Goal: Information Seeking & Learning: Learn about a topic

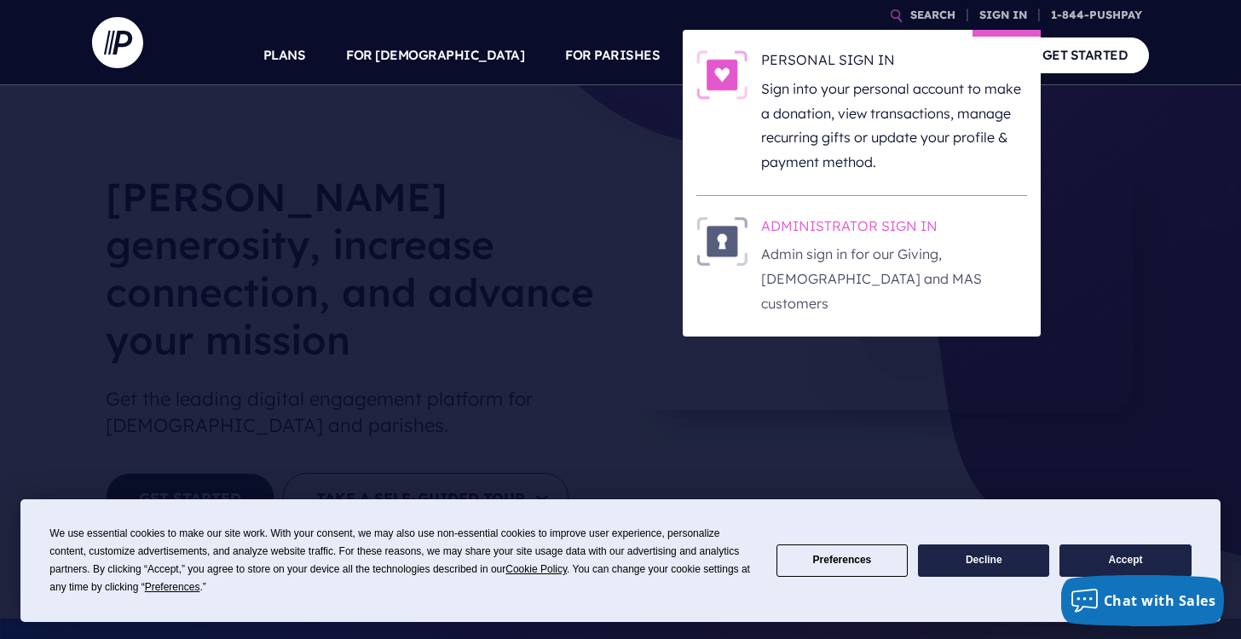
click at [845, 231] on h6 "ADMINISTRATOR SIGN IN" at bounding box center [894, 229] width 266 height 26
click at [828, 232] on h6 "ADMINISTRATOR SIGN IN" at bounding box center [894, 229] width 266 height 26
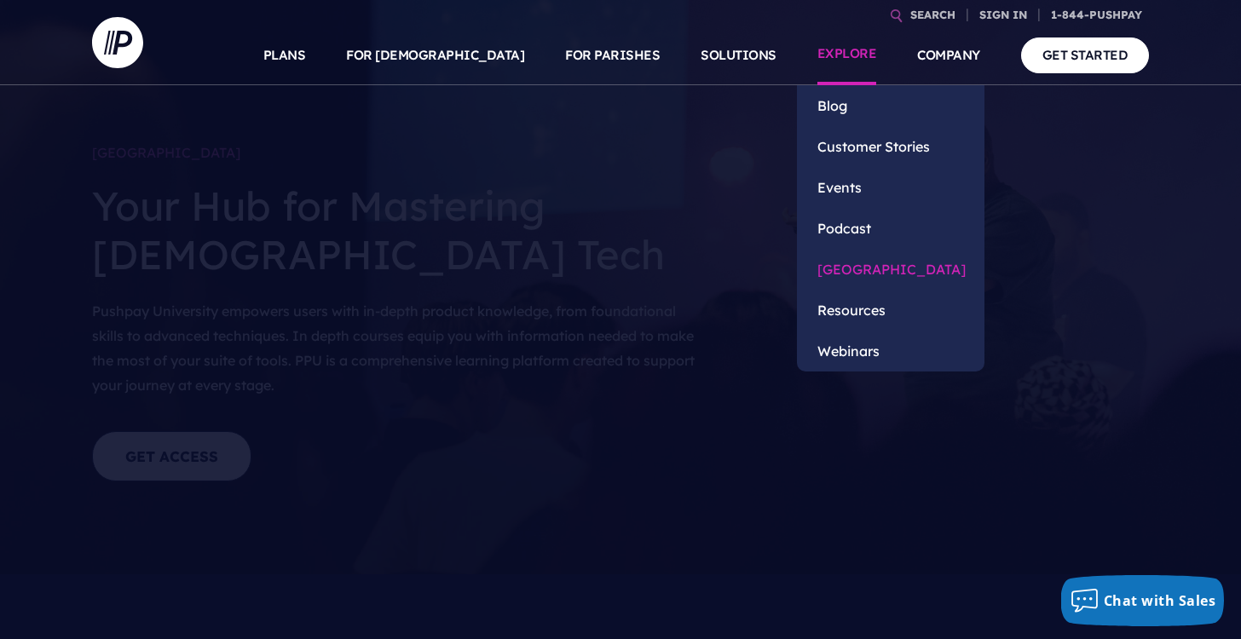
click at [855, 267] on link "[GEOGRAPHIC_DATA]" at bounding box center [891, 269] width 188 height 41
click at [859, 309] on link "Resources" at bounding box center [891, 310] width 188 height 41
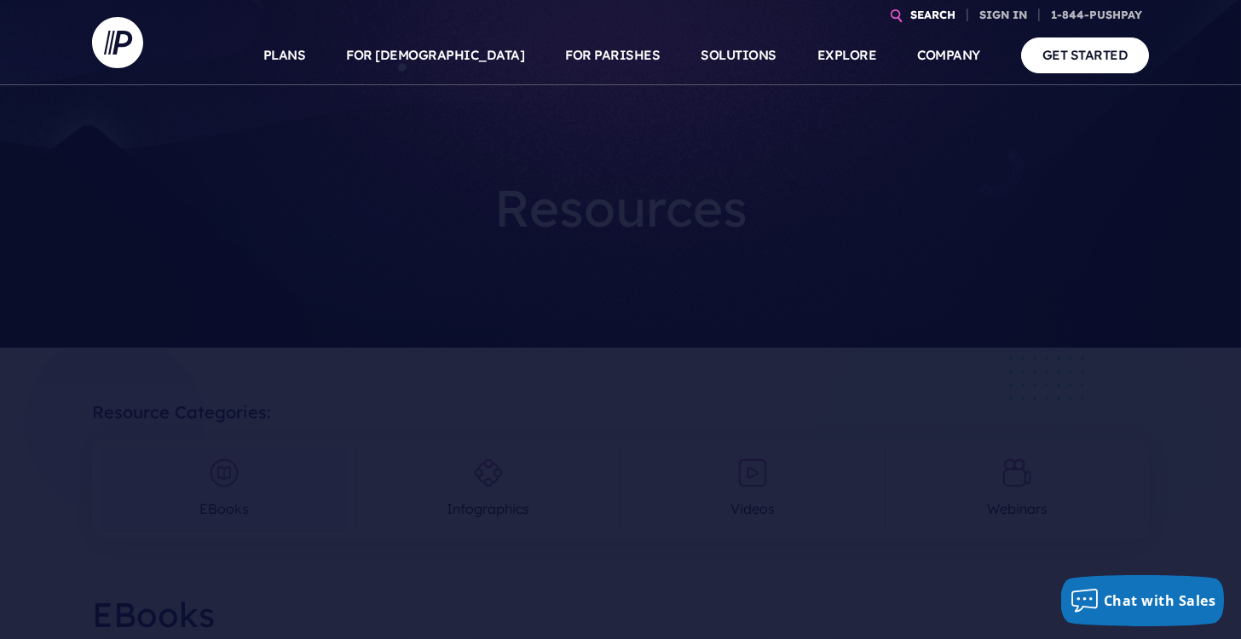
click at [909, 14] on link "SEARCH" at bounding box center [932, 15] width 59 height 30
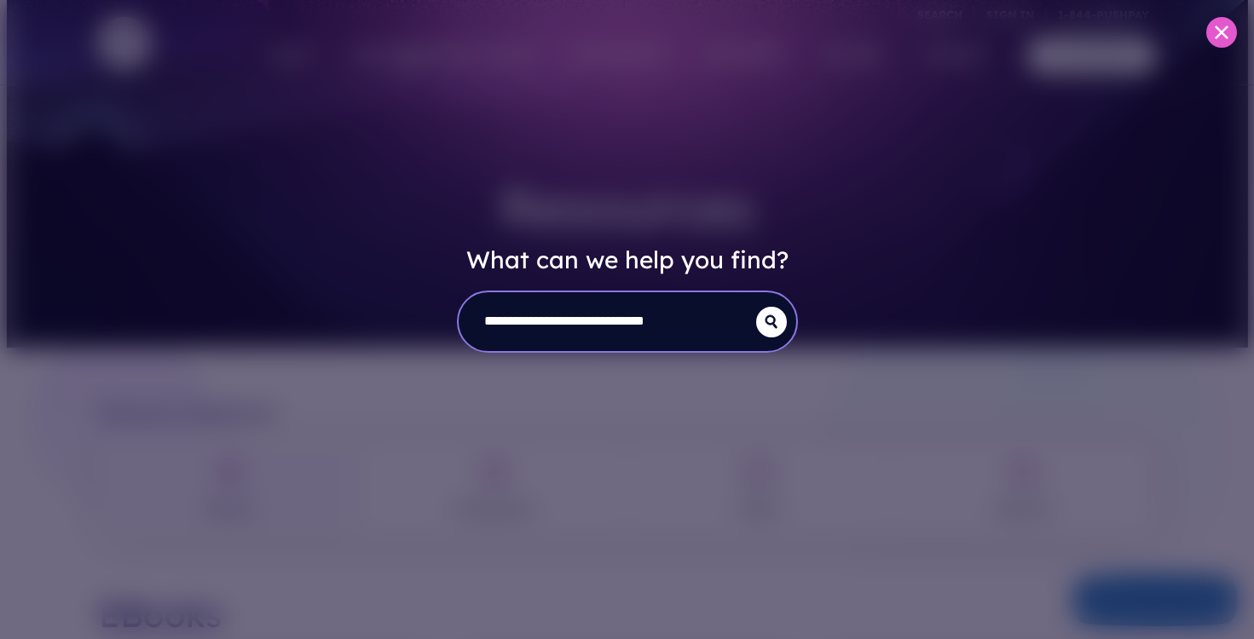
type input "**********"
click at [770, 321] on button "submit" at bounding box center [771, 322] width 31 height 31
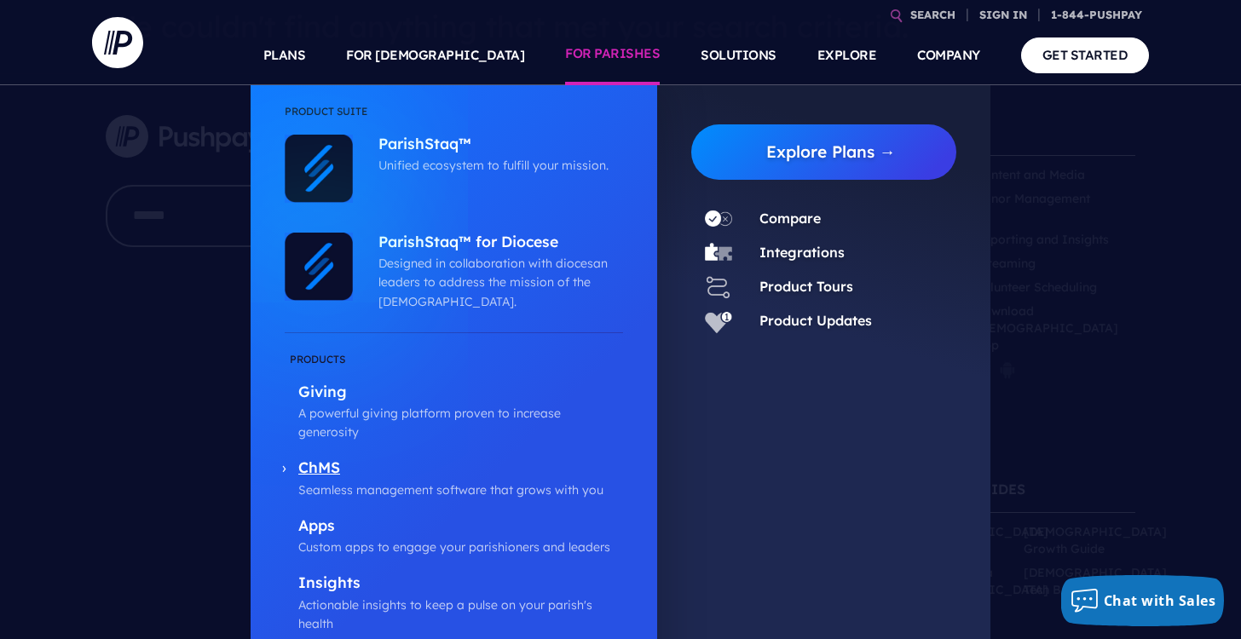
scroll to position [88, 0]
click at [807, 250] on link "Integrations" at bounding box center [801, 252] width 85 height 17
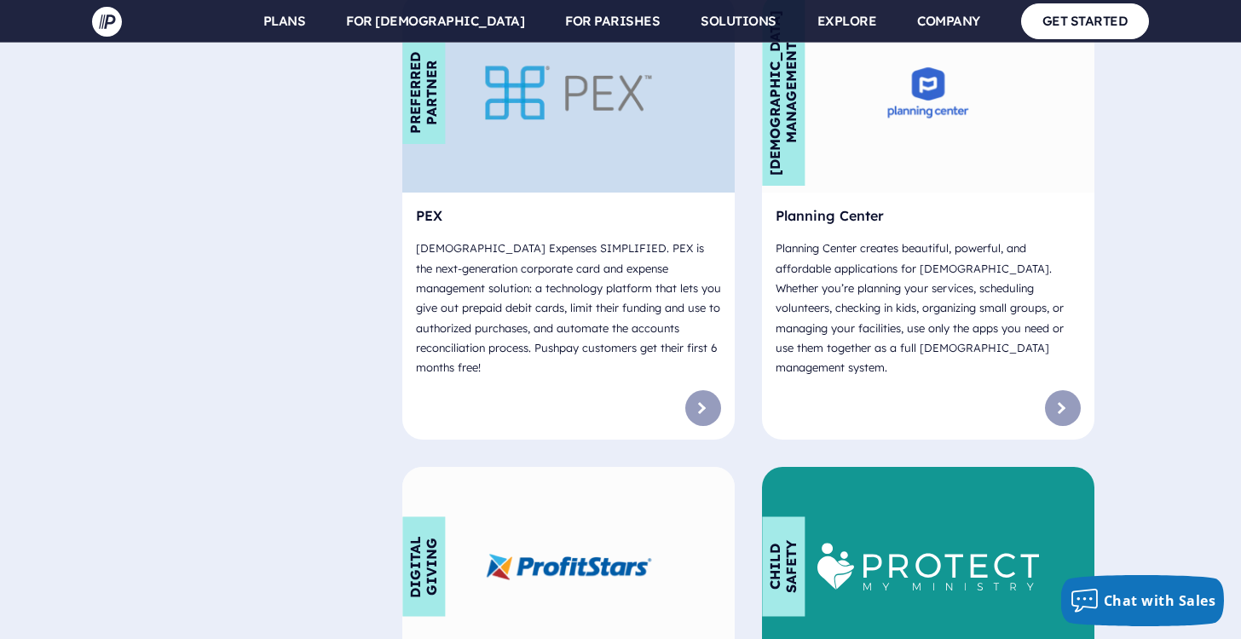
scroll to position [8090, 0]
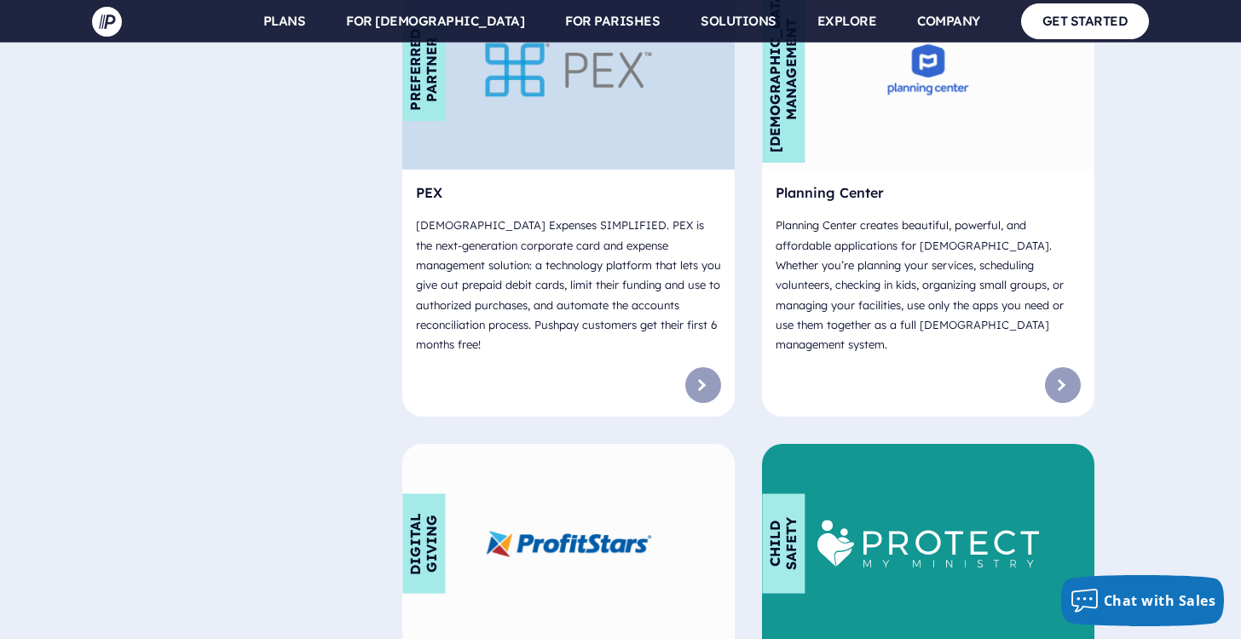
click at [596, 444] on div "Digital Giving" at bounding box center [568, 543] width 332 height 199
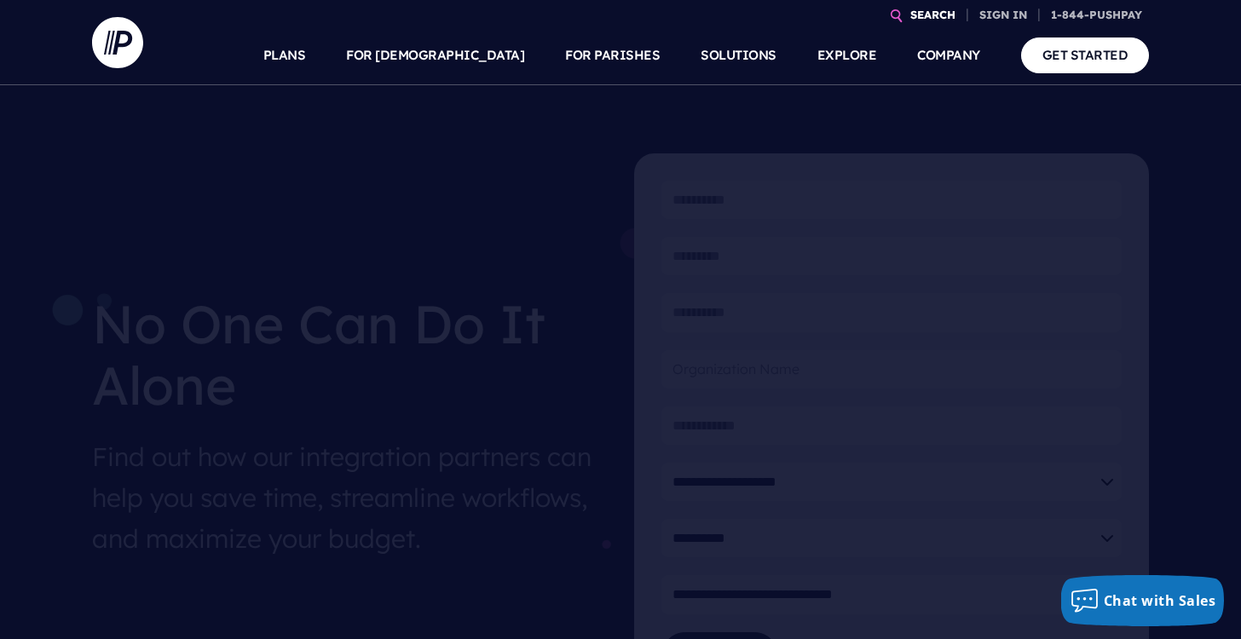
click at [926, 15] on link "SEARCH" at bounding box center [932, 15] width 59 height 30
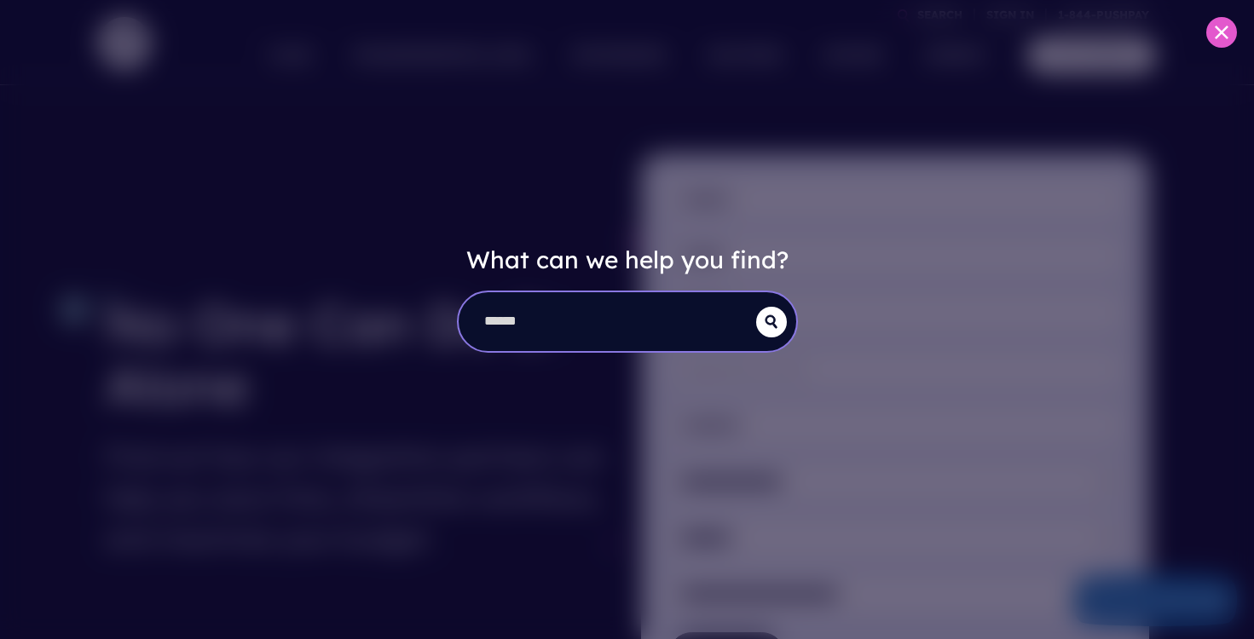
click at [550, 312] on input "search" at bounding box center [607, 321] width 297 height 59
type input "**********"
click at [770, 321] on button "submit" at bounding box center [771, 322] width 31 height 31
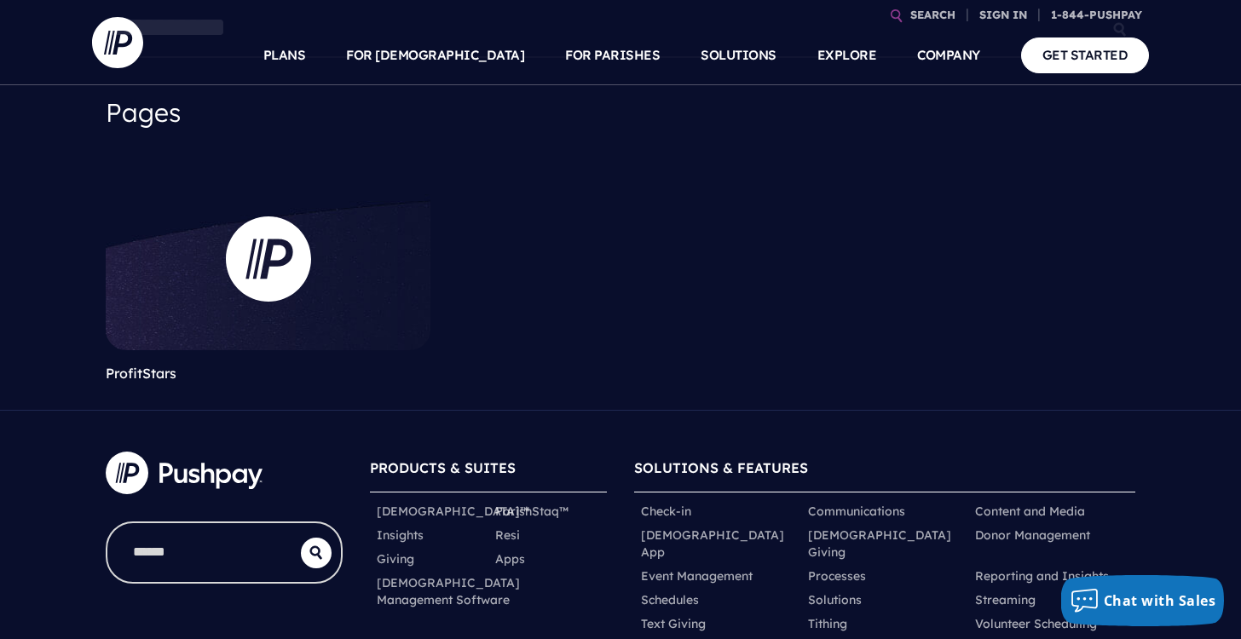
scroll to position [185, 0]
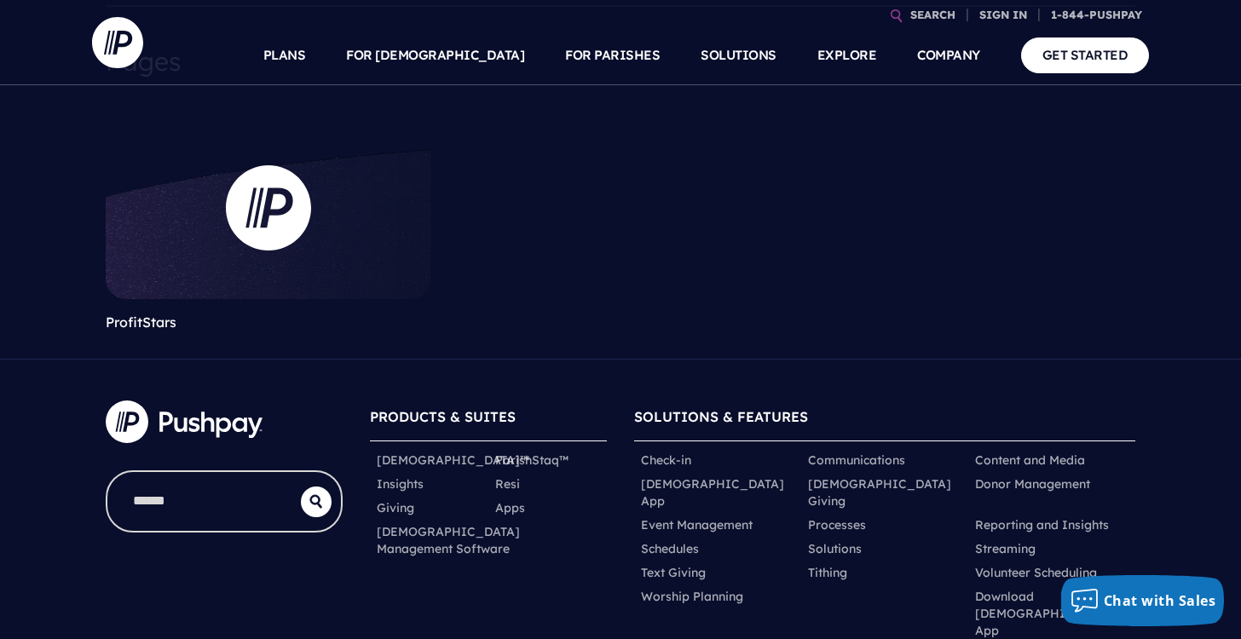
click at [281, 199] on link at bounding box center [268, 207] width 325 height 182
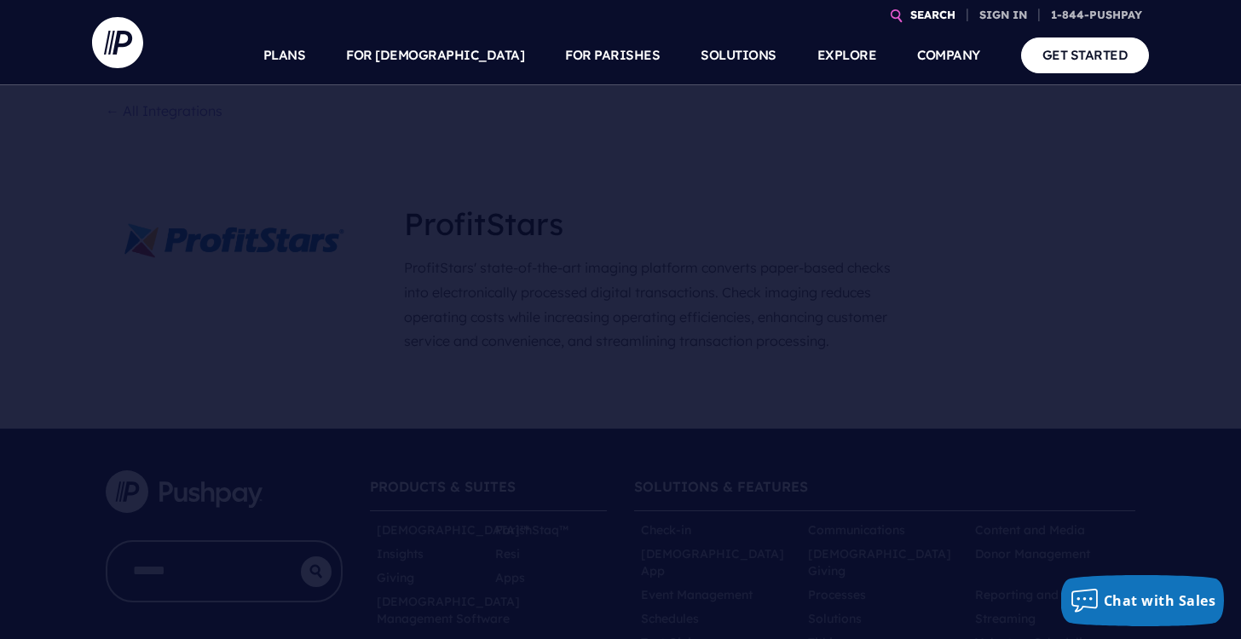
click at [931, 14] on link "SEARCH" at bounding box center [932, 15] width 59 height 30
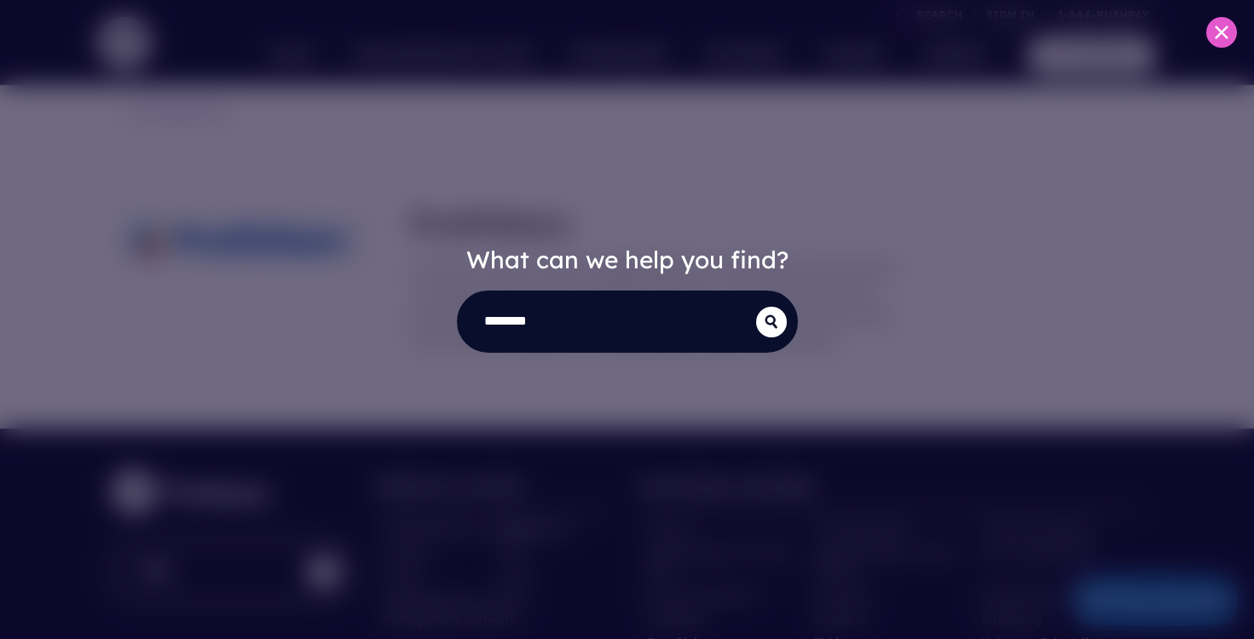
type input "********"
click at [770, 321] on button "submit" at bounding box center [771, 322] width 31 height 31
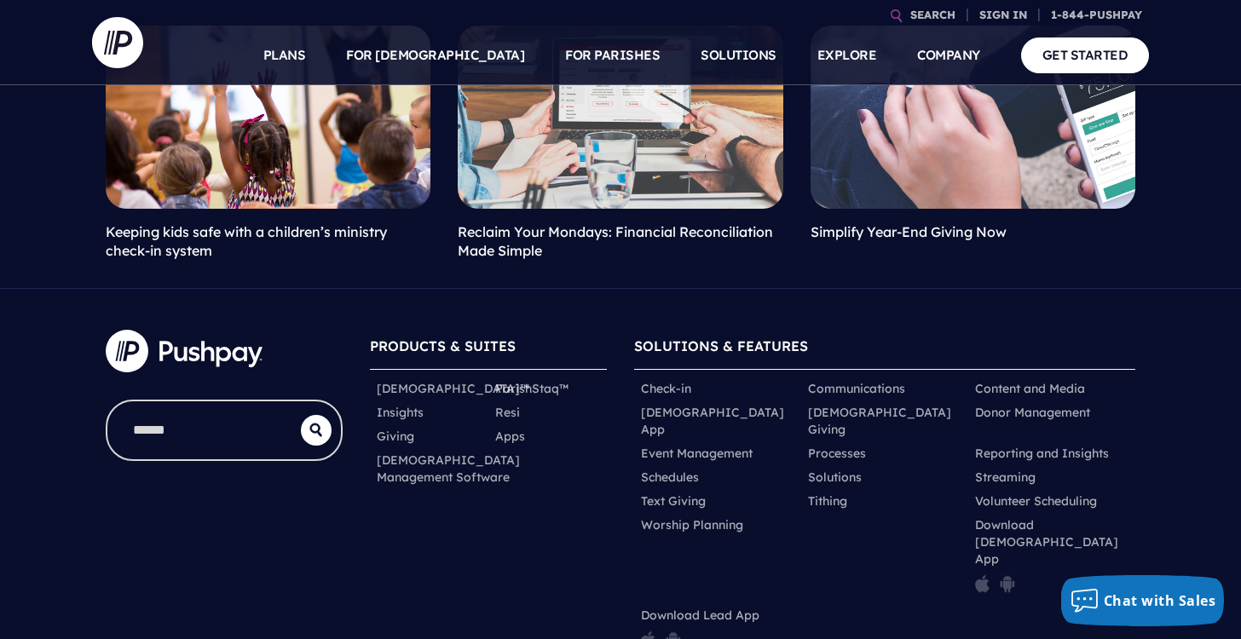
scroll to position [334, 0]
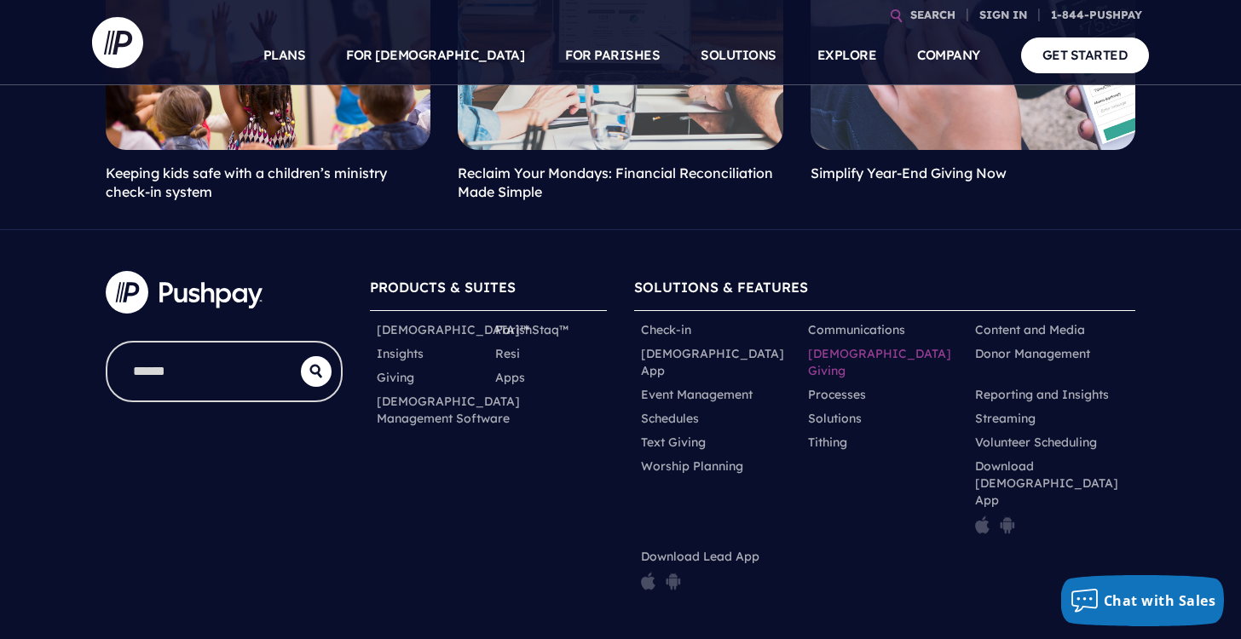
click at [860, 349] on link "[DEMOGRAPHIC_DATA] Giving" at bounding box center [884, 362] width 153 height 34
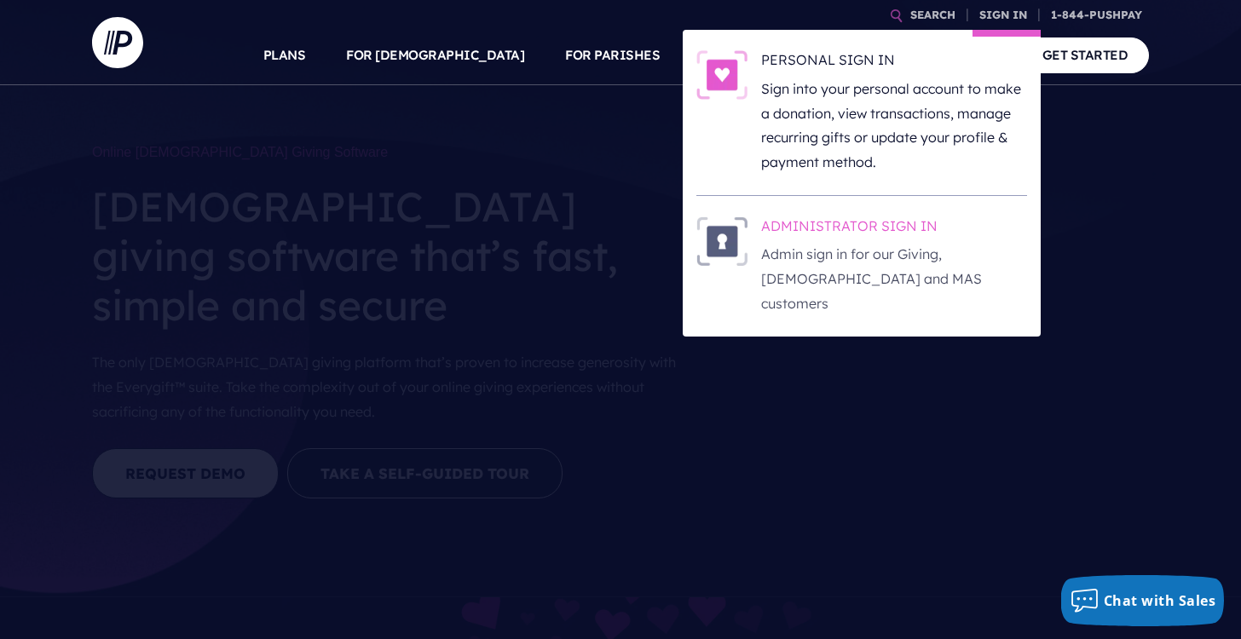
click at [914, 245] on p "Admin sign in for our Giving, [DEMOGRAPHIC_DATA] and MAS customers" at bounding box center [894, 278] width 266 height 73
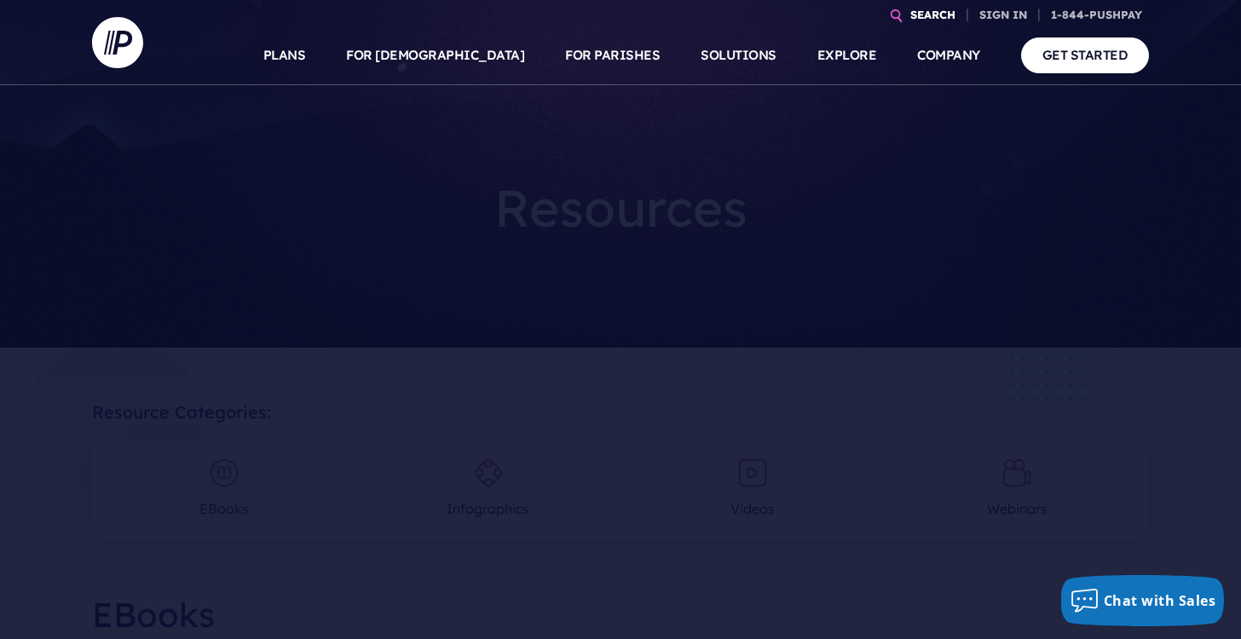
click at [938, 17] on link "SEARCH" at bounding box center [932, 15] width 59 height 30
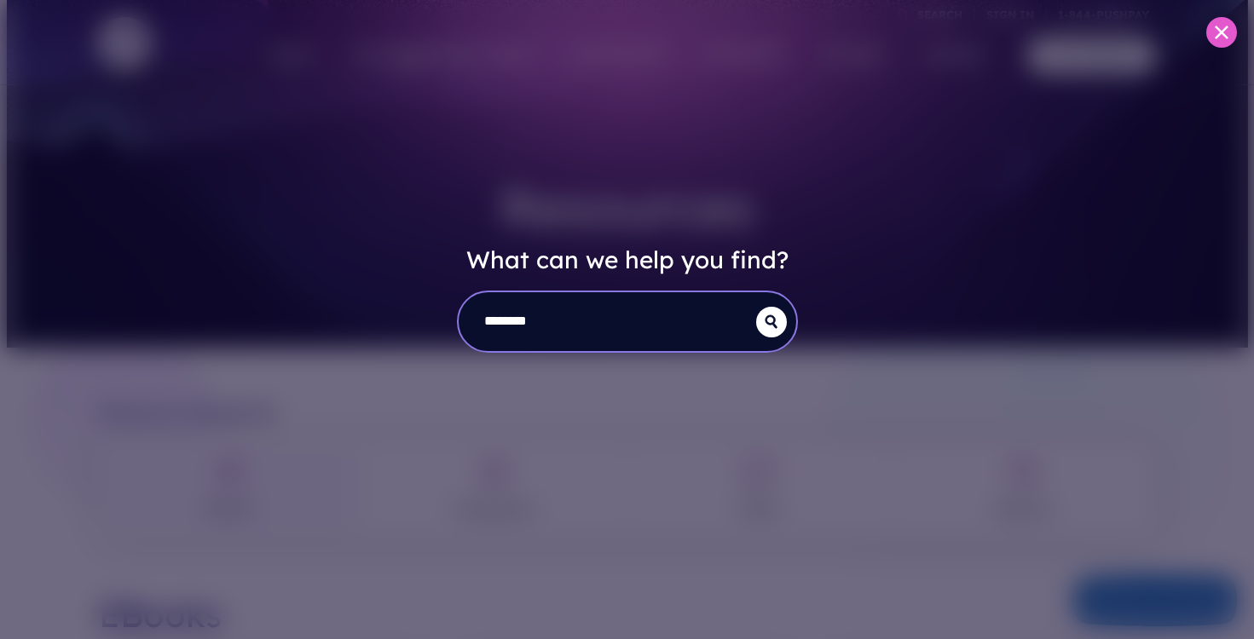
type input "********"
click at [770, 321] on button "submit" at bounding box center [771, 322] width 31 height 31
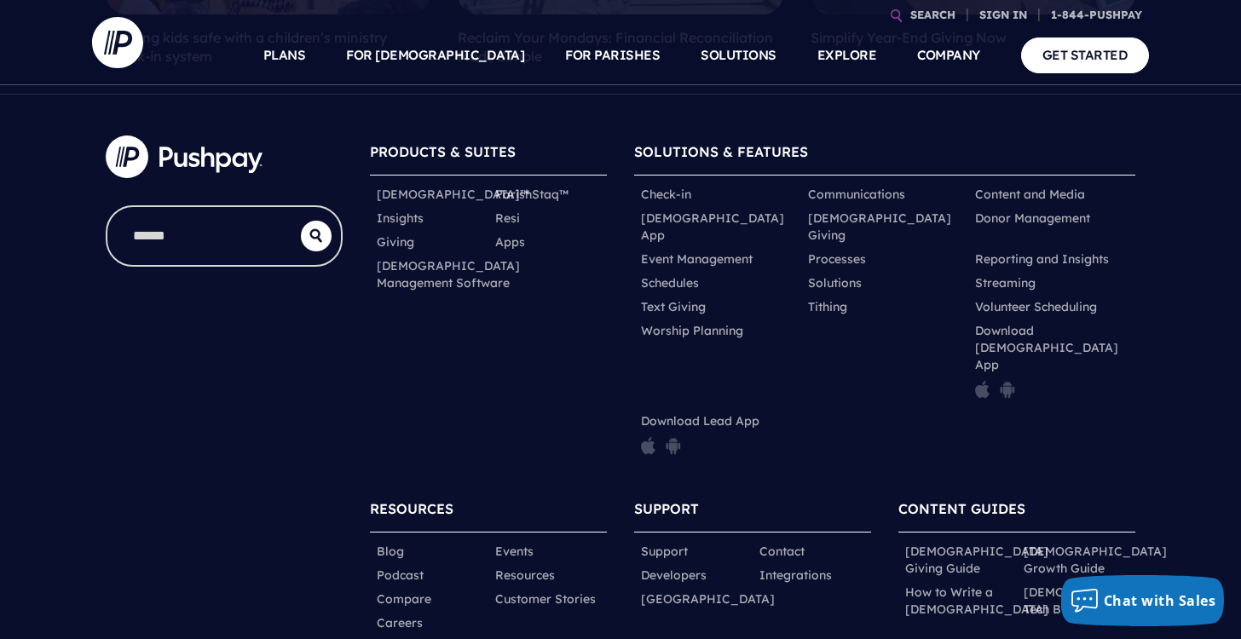
scroll to position [473, 0]
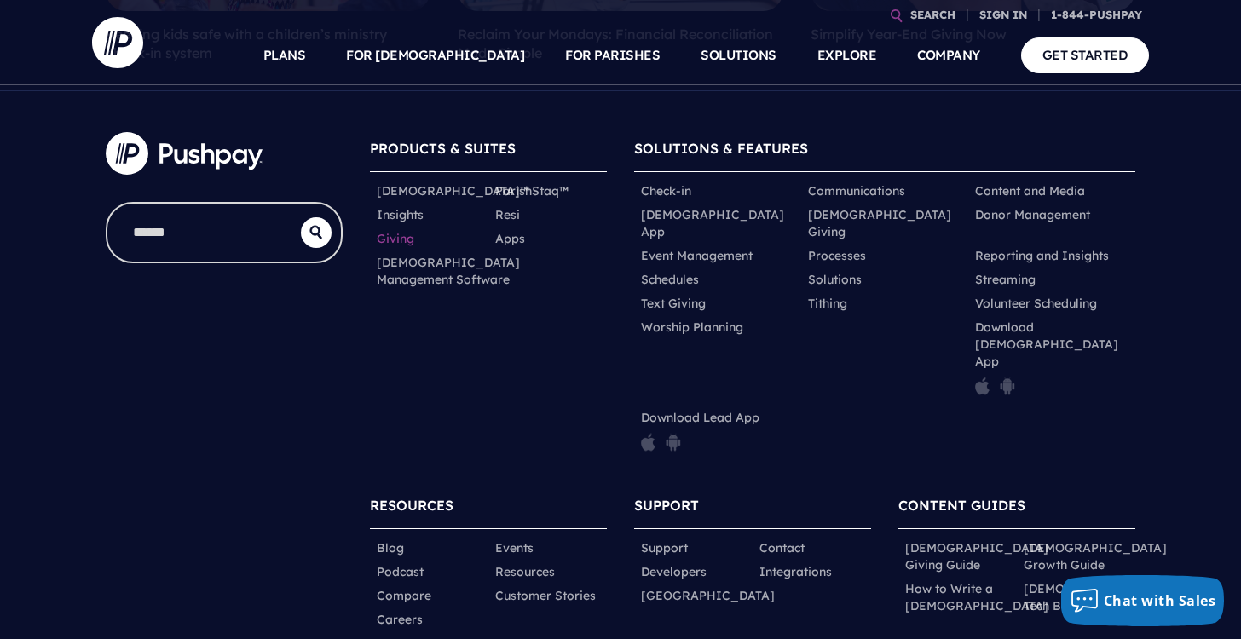
click at [398, 237] on link "Giving" at bounding box center [396, 238] width 38 height 17
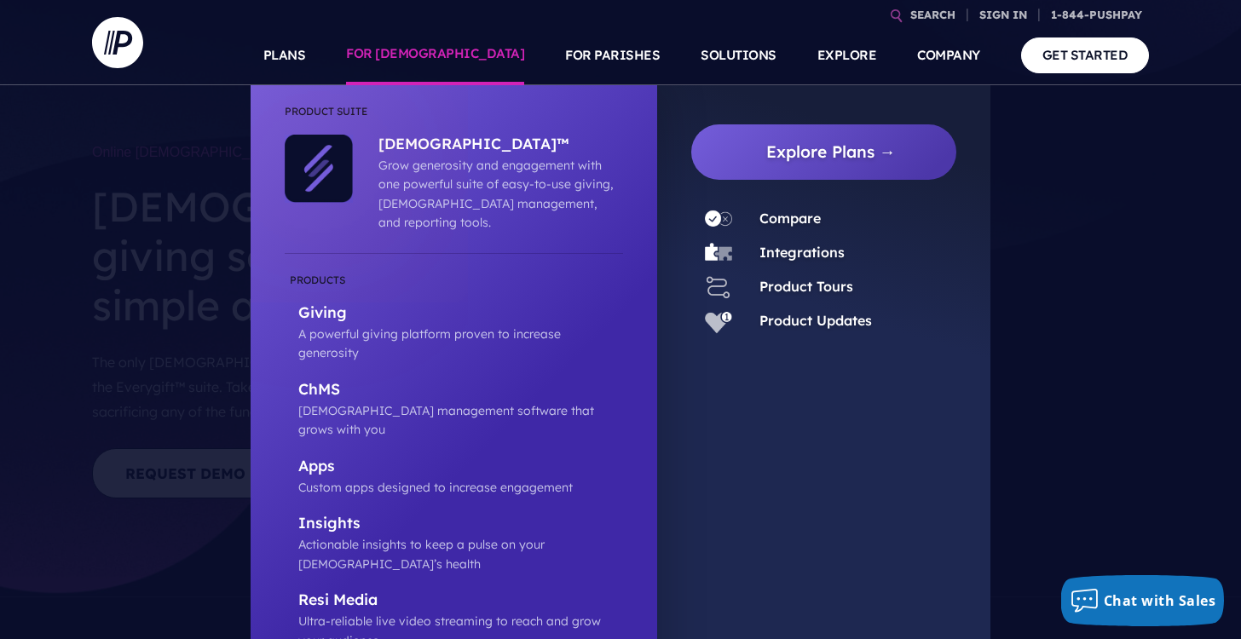
click at [510, 56] on link "FOR [DEMOGRAPHIC_DATA]" at bounding box center [435, 56] width 178 height 60
click at [801, 251] on link "Integrations" at bounding box center [801, 252] width 85 height 17
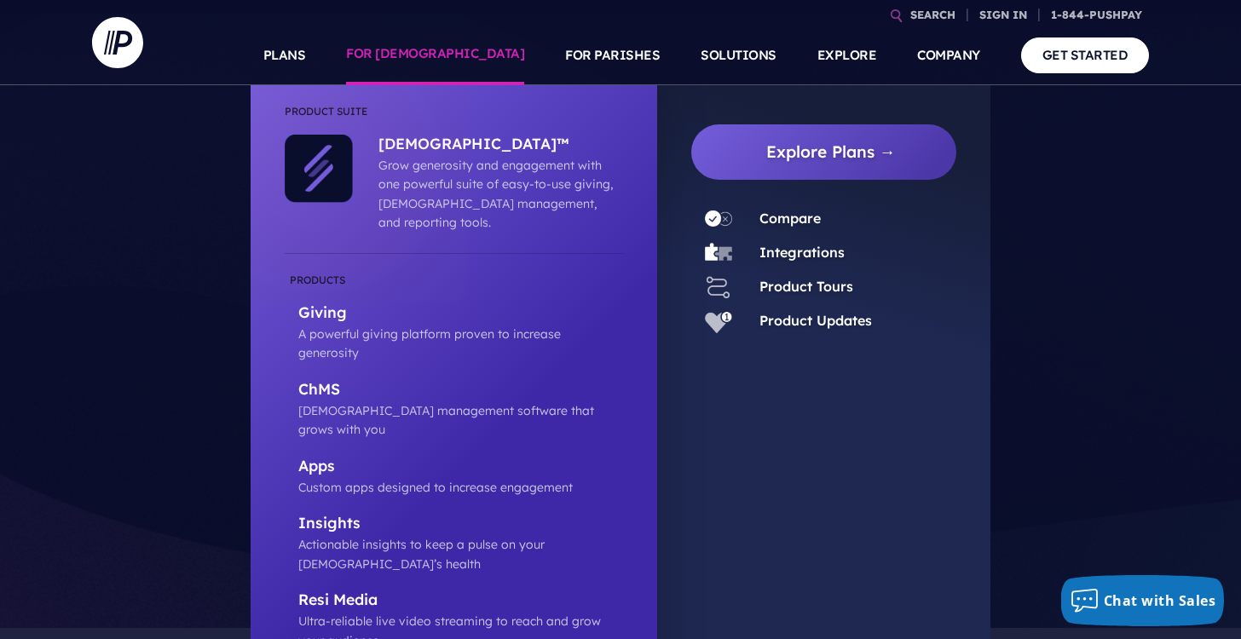
click at [504, 49] on link "FOR [DEMOGRAPHIC_DATA]" at bounding box center [435, 56] width 178 height 60
click at [775, 314] on link "Product Updates" at bounding box center [815, 320] width 113 height 17
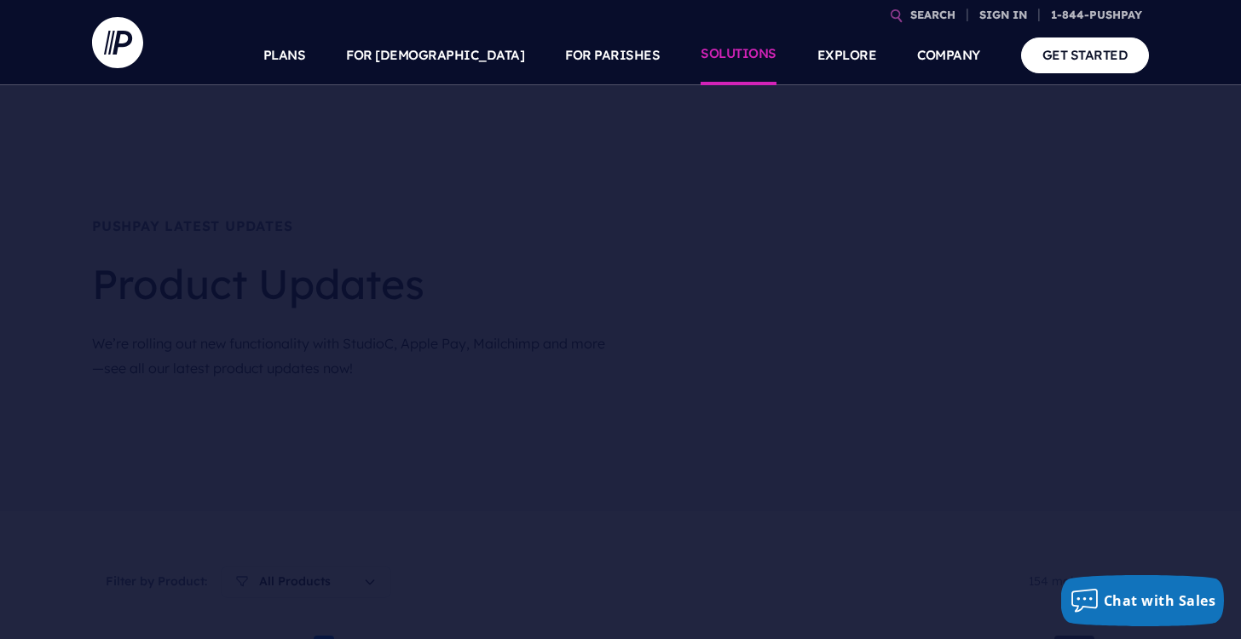
click at [730, 68] on link "SOLUTIONS" at bounding box center [739, 56] width 76 height 60
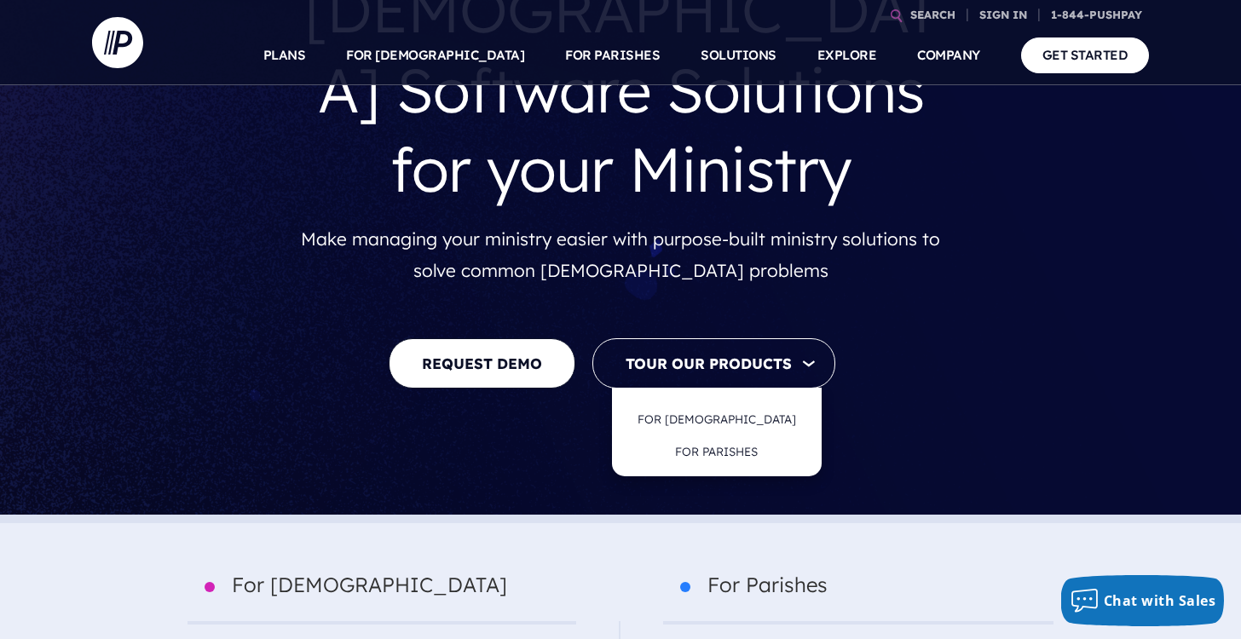
scroll to position [222, 0]
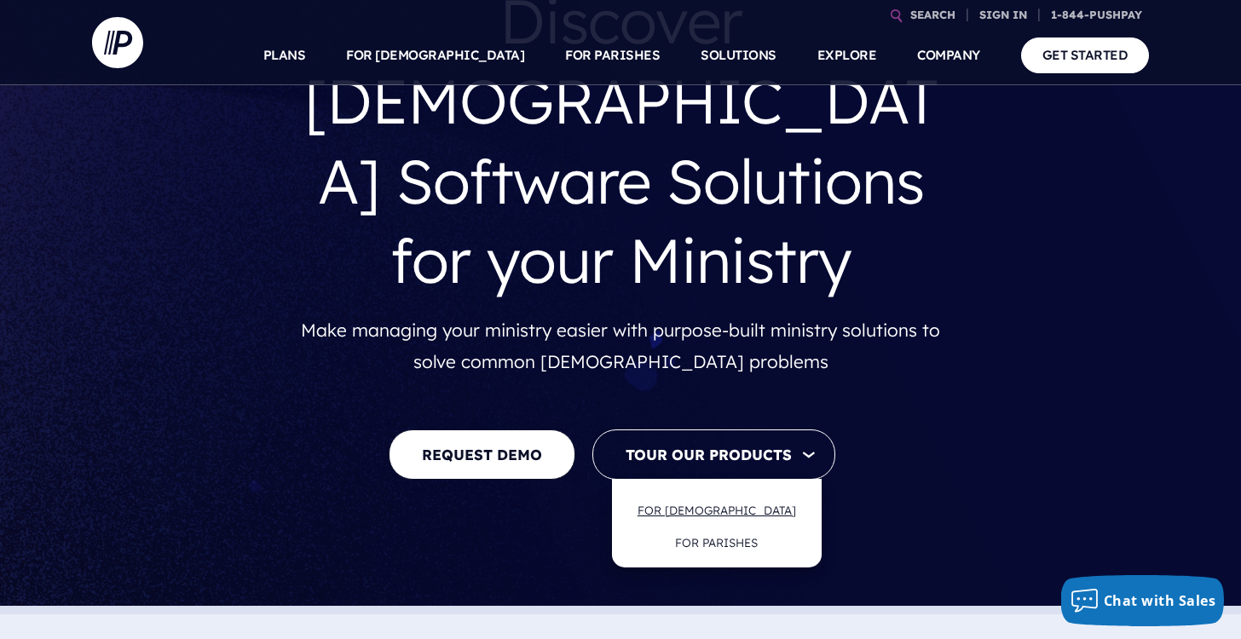
click at [699, 490] on link "FOR [DEMOGRAPHIC_DATA]" at bounding box center [716, 510] width 193 height 40
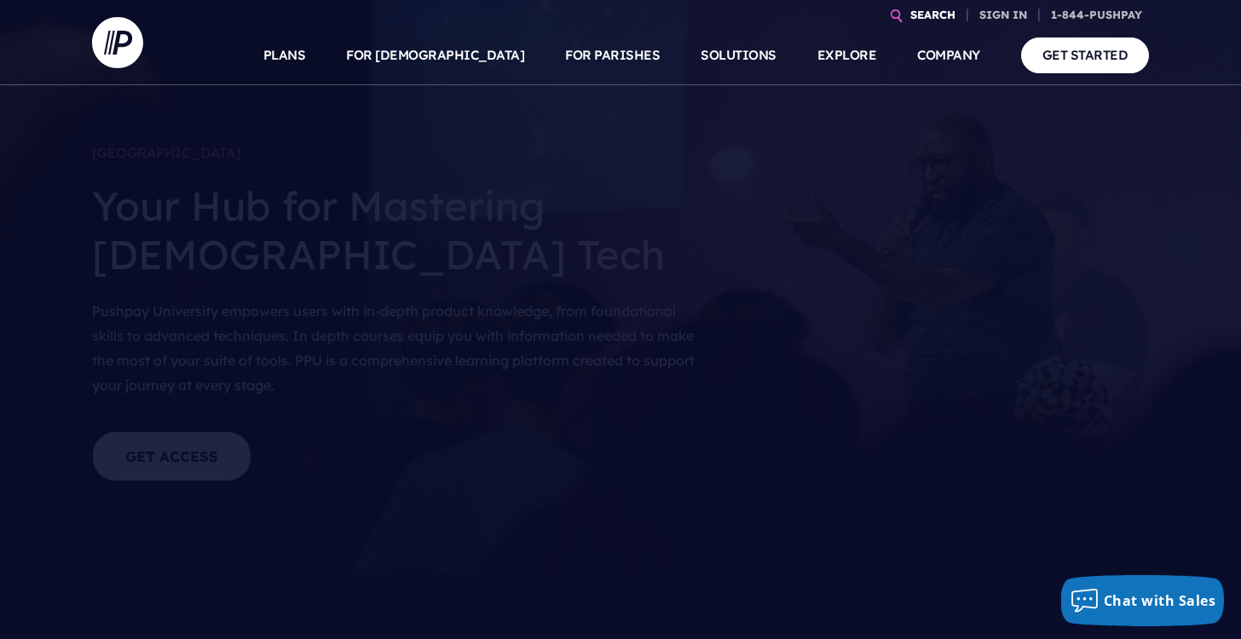
click at [935, 17] on link "SEARCH" at bounding box center [932, 15] width 59 height 30
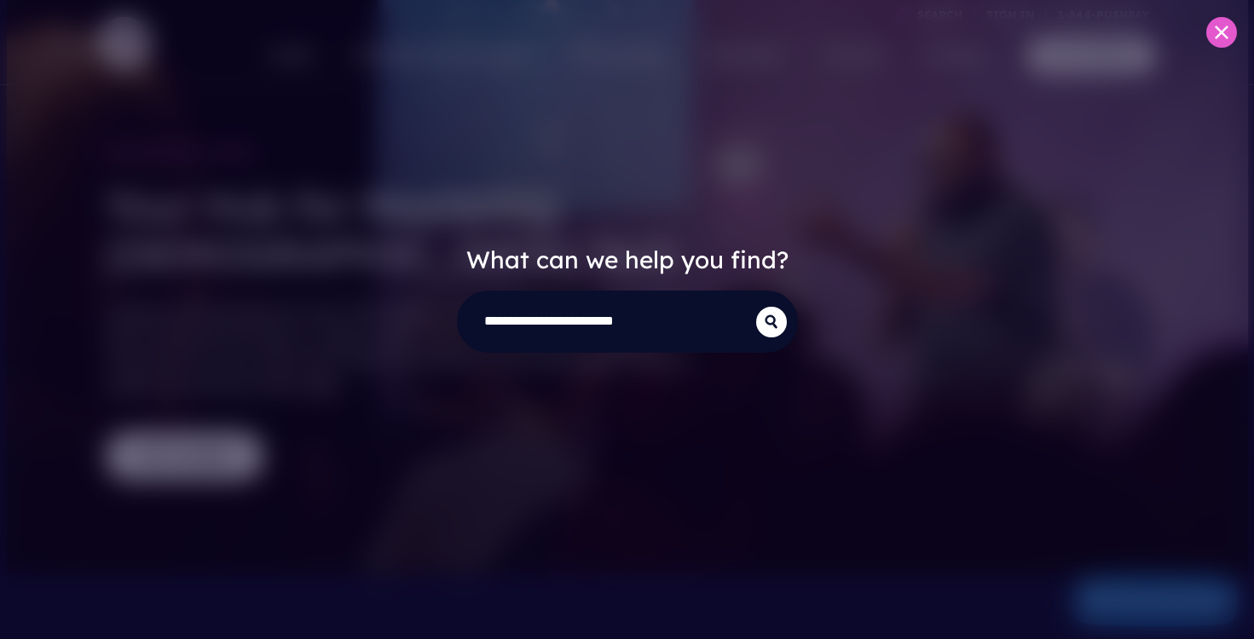
type input "**********"
click at [770, 321] on button "submit" at bounding box center [771, 322] width 31 height 31
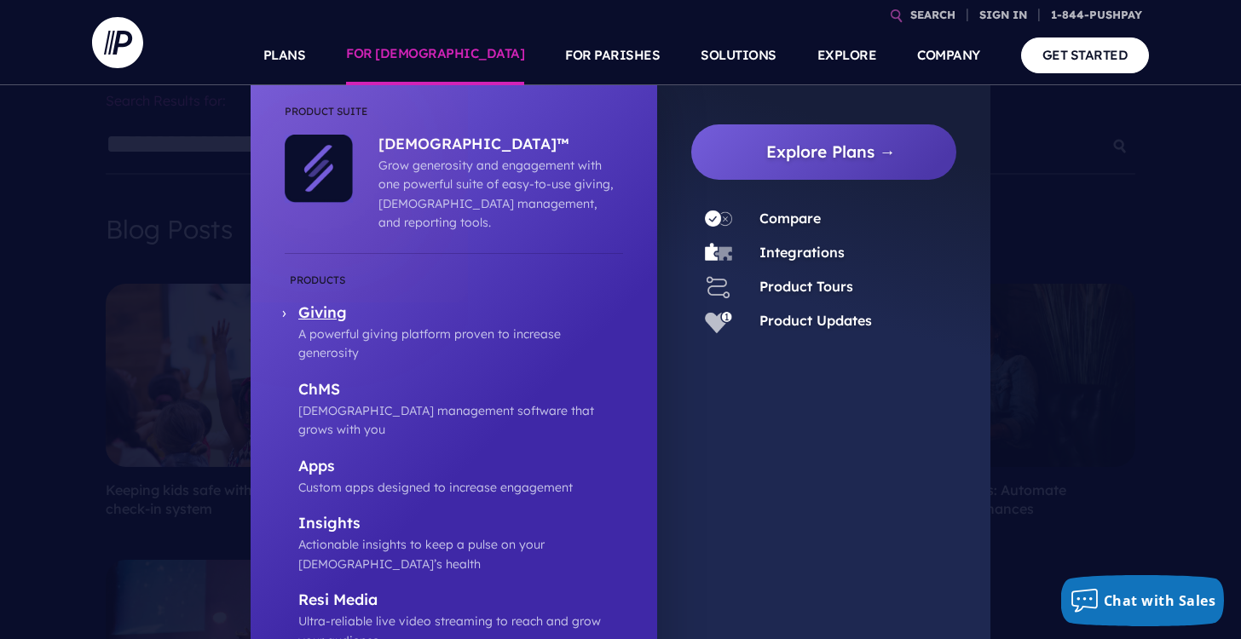
scroll to position [35, 0]
click at [400, 325] on p "A powerful giving platform proven to increase generosity" at bounding box center [460, 344] width 325 height 38
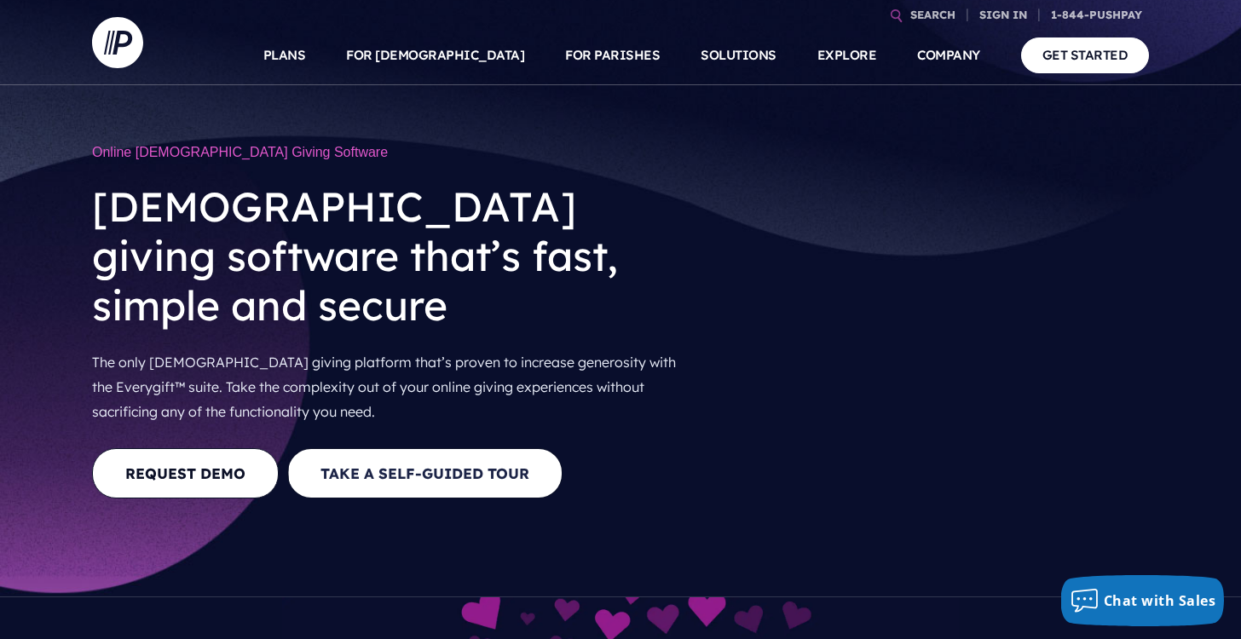
click at [430, 448] on button "Take a Self-guided Tour" at bounding box center [424, 473] width 275 height 50
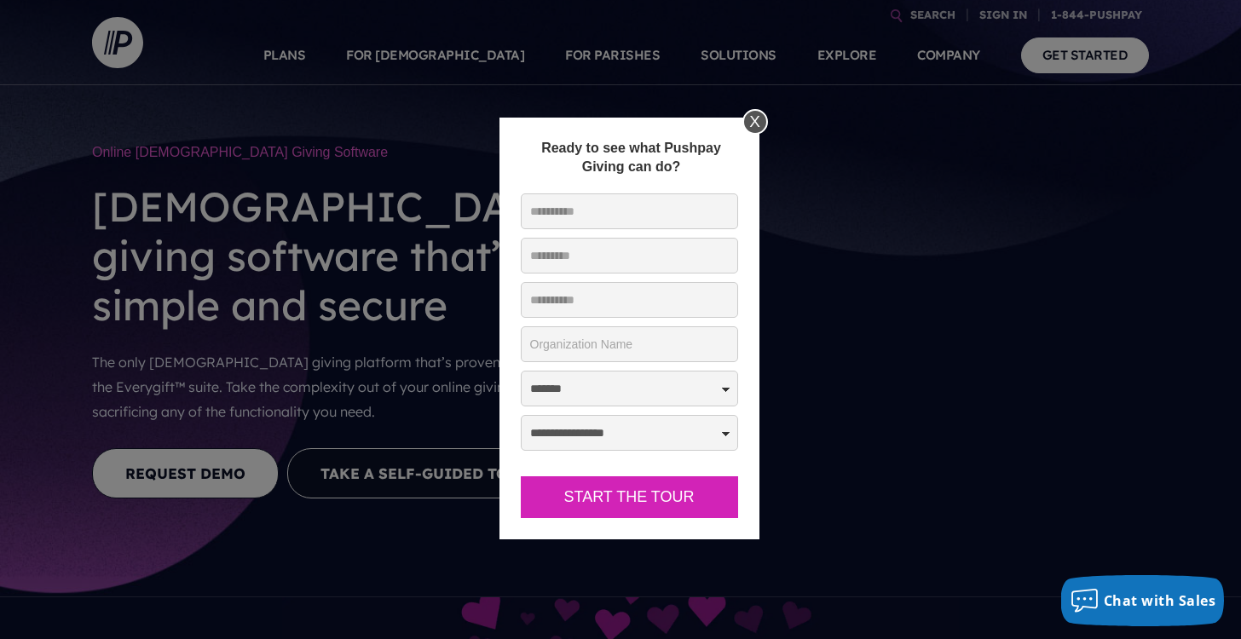
click at [747, 121] on div "X" at bounding box center [755, 122] width 26 height 26
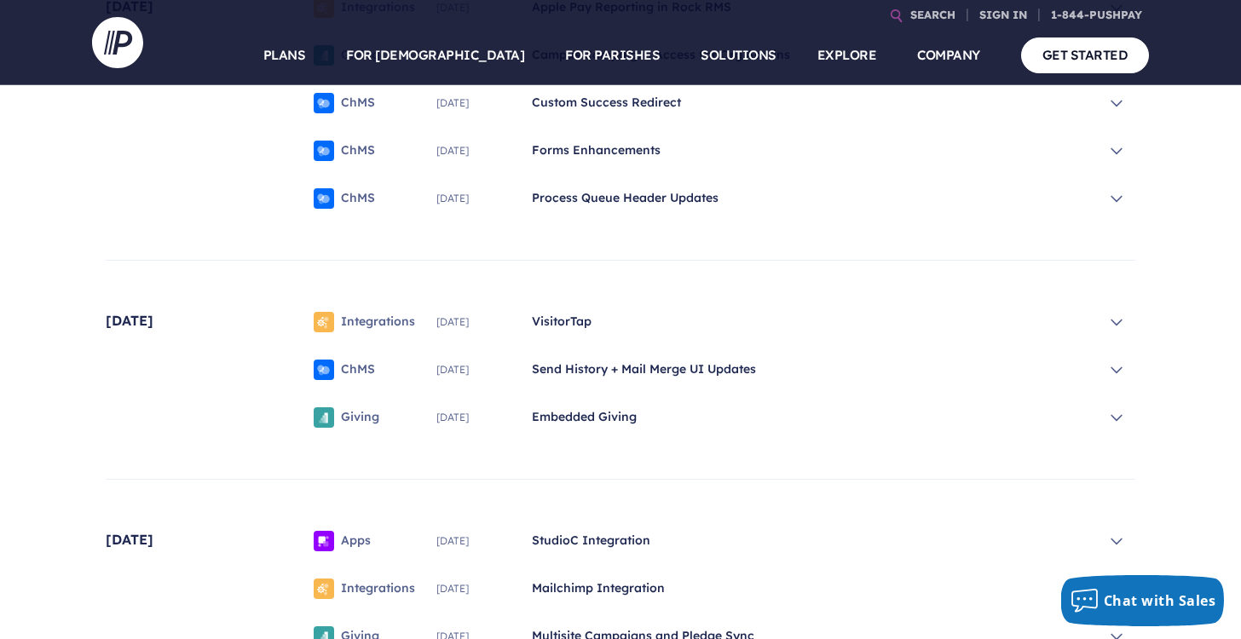
scroll to position [1074, 0]
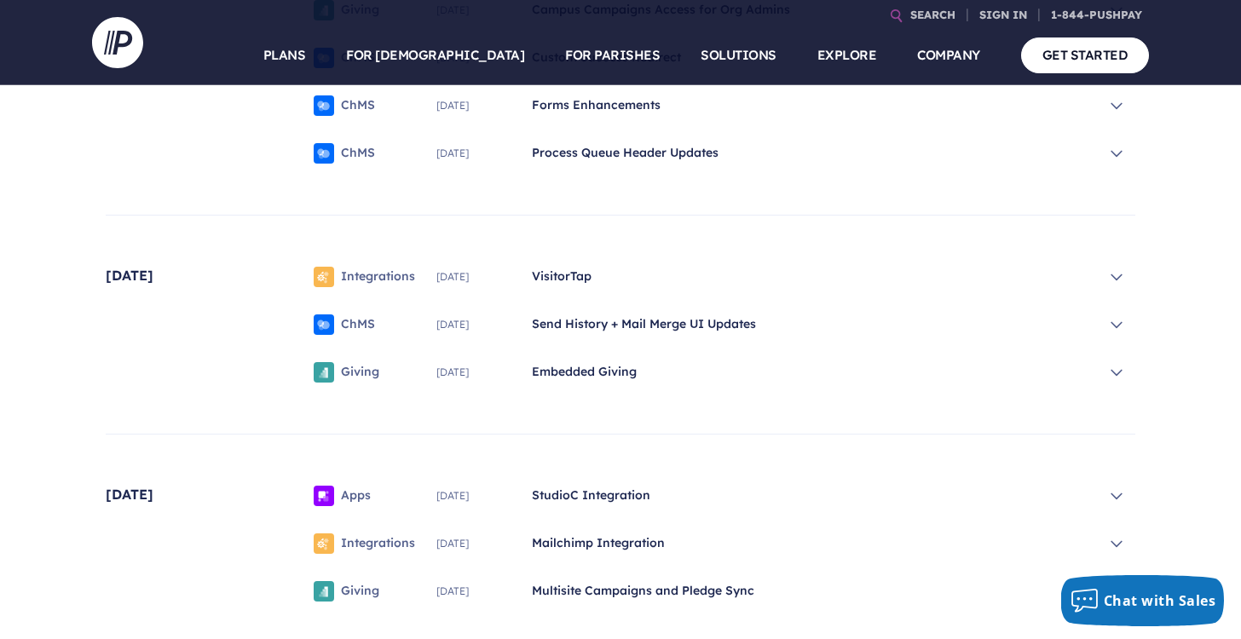
click at [447, 378] on span "June 2025" at bounding box center [477, 372] width 82 height 10
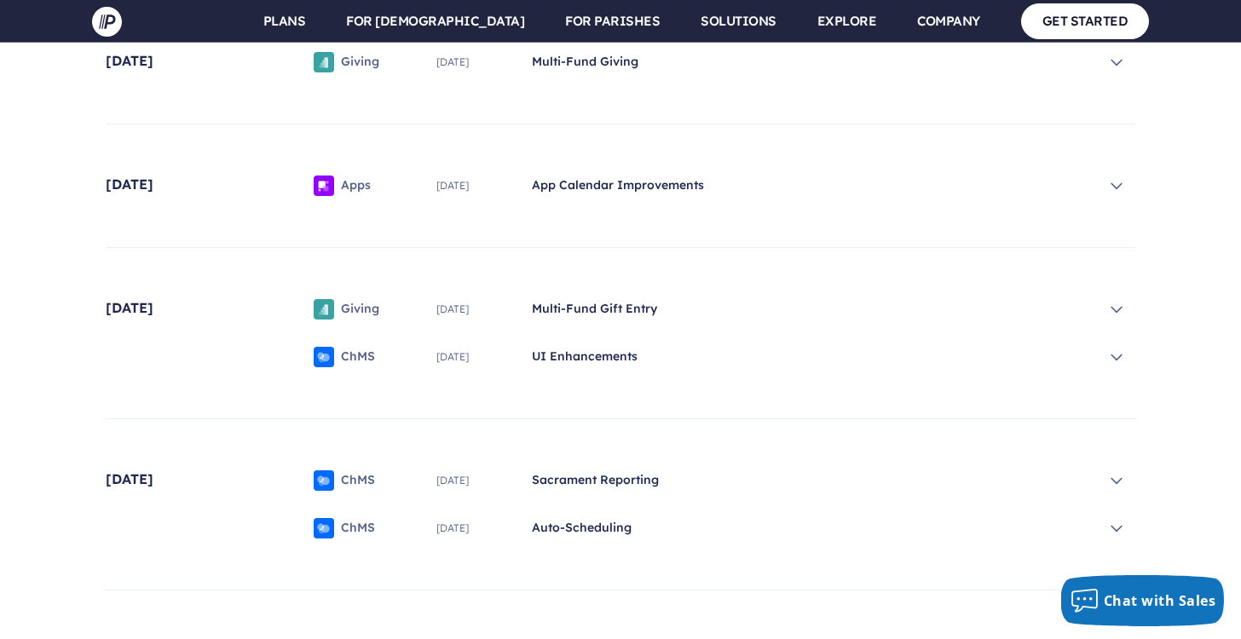
scroll to position [2465, 0]
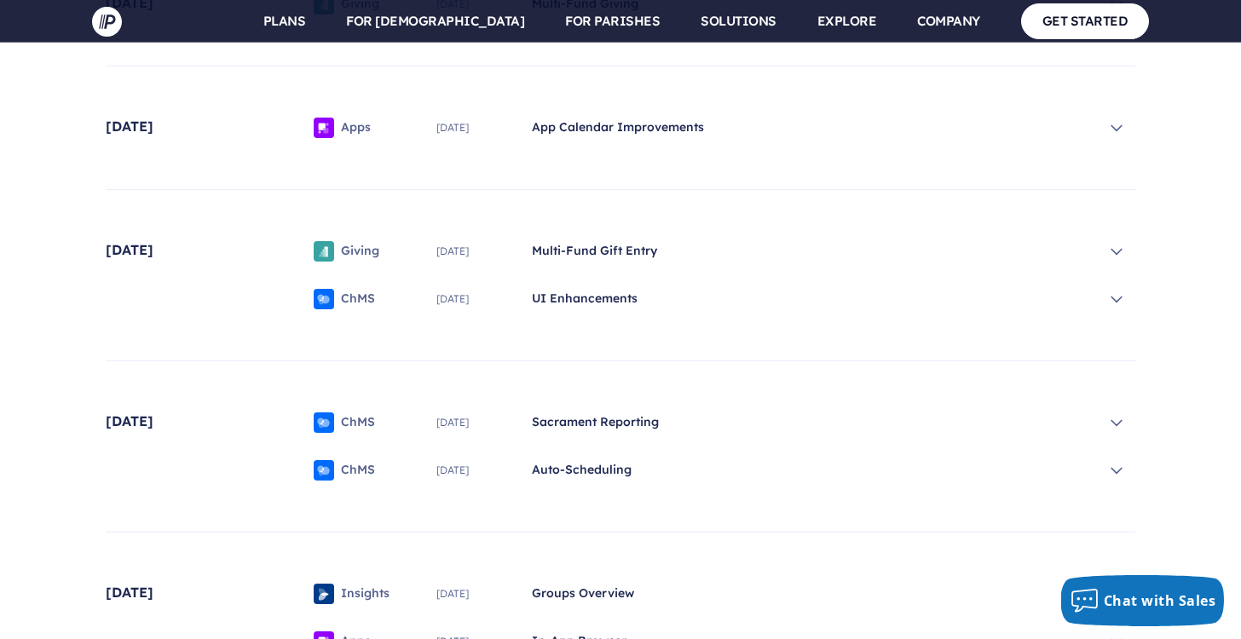
click at [510, 294] on span "September 2024" at bounding box center [477, 299] width 82 height 10
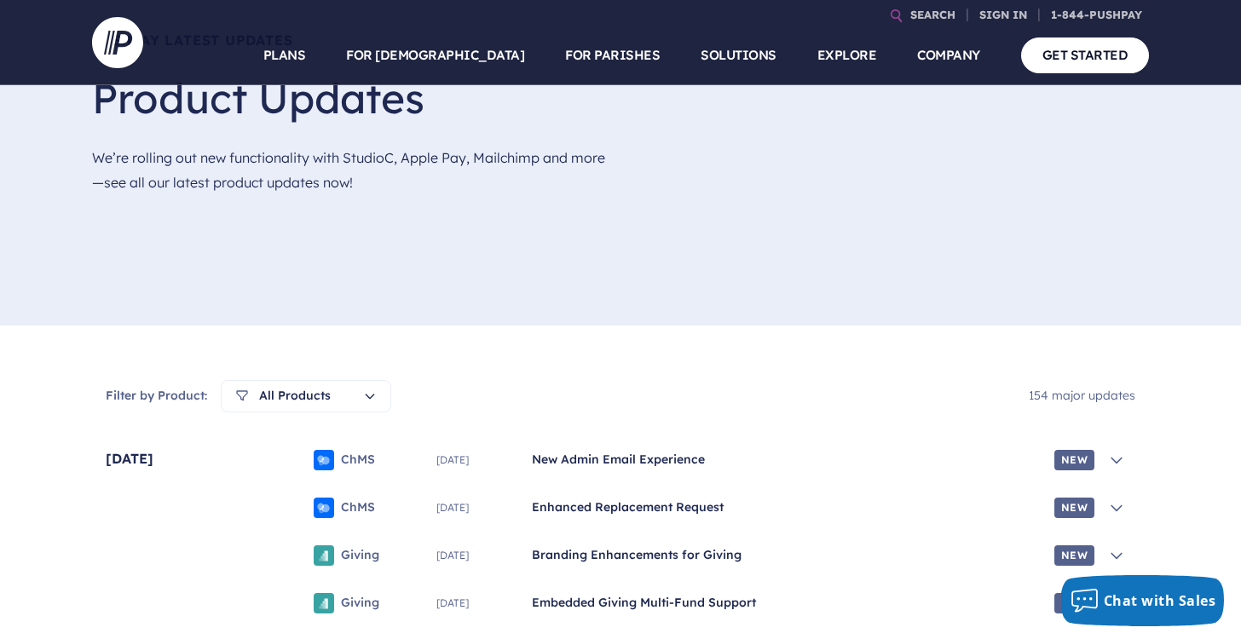
scroll to position [0, 0]
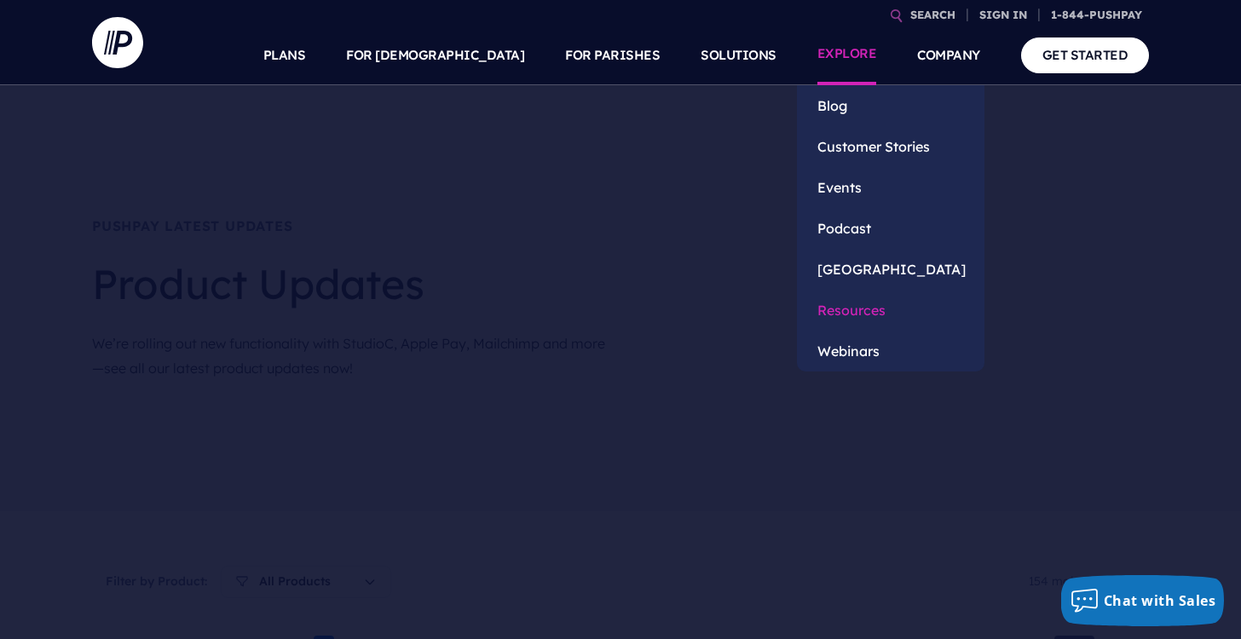
click at [851, 306] on link "Resources" at bounding box center [891, 310] width 188 height 41
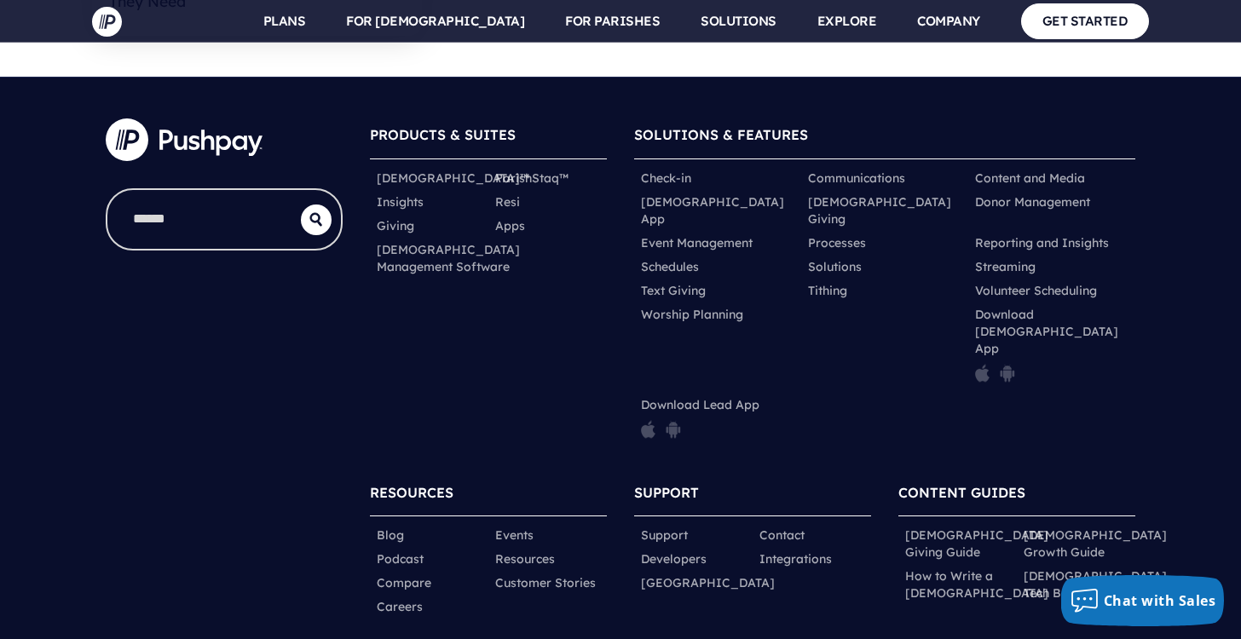
scroll to position [7804, 0]
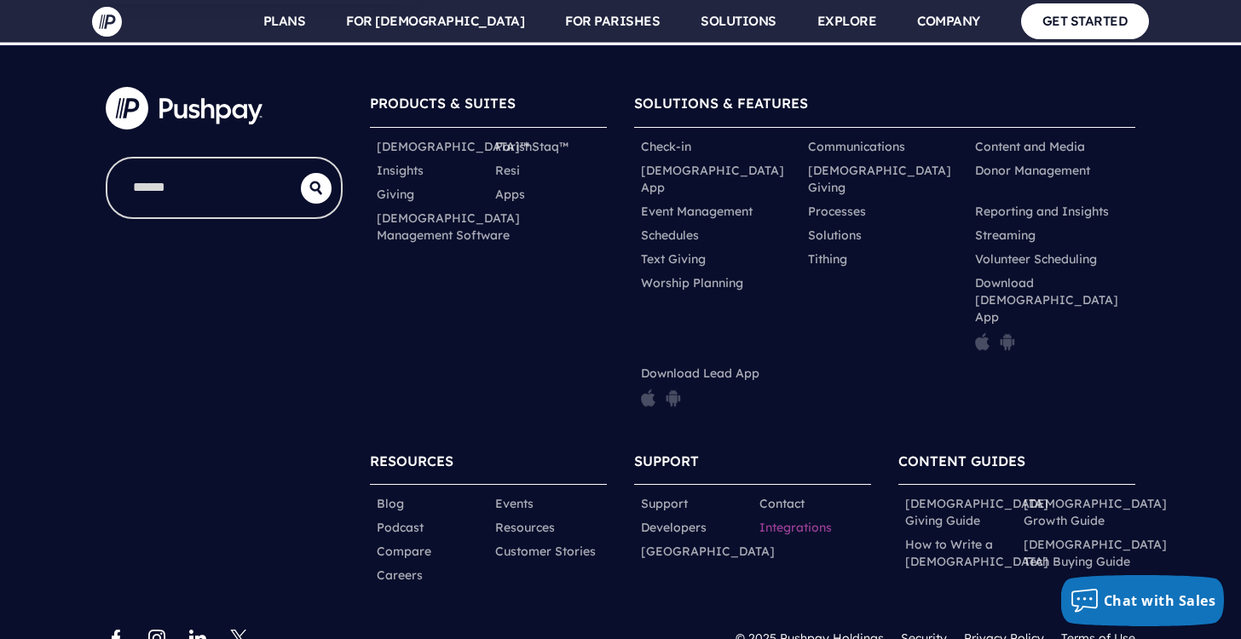
click at [770, 519] on link "Integrations" at bounding box center [795, 527] width 72 height 17
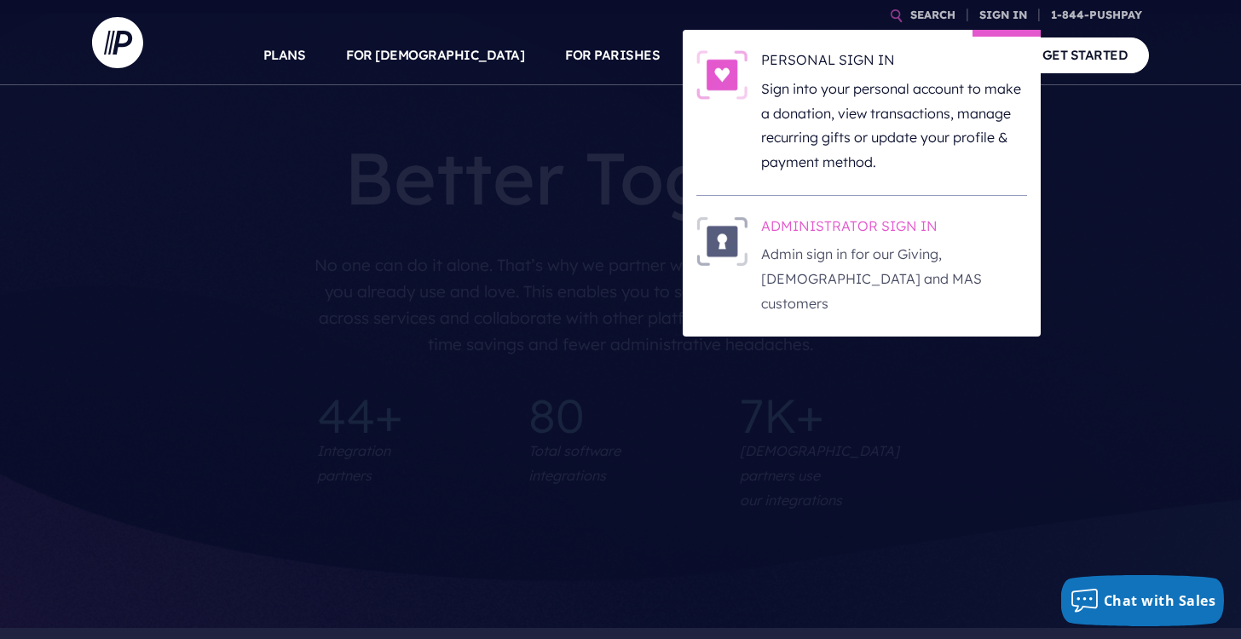
click at [817, 232] on h6 "ADMINISTRATOR SIGN IN" at bounding box center [894, 229] width 266 height 26
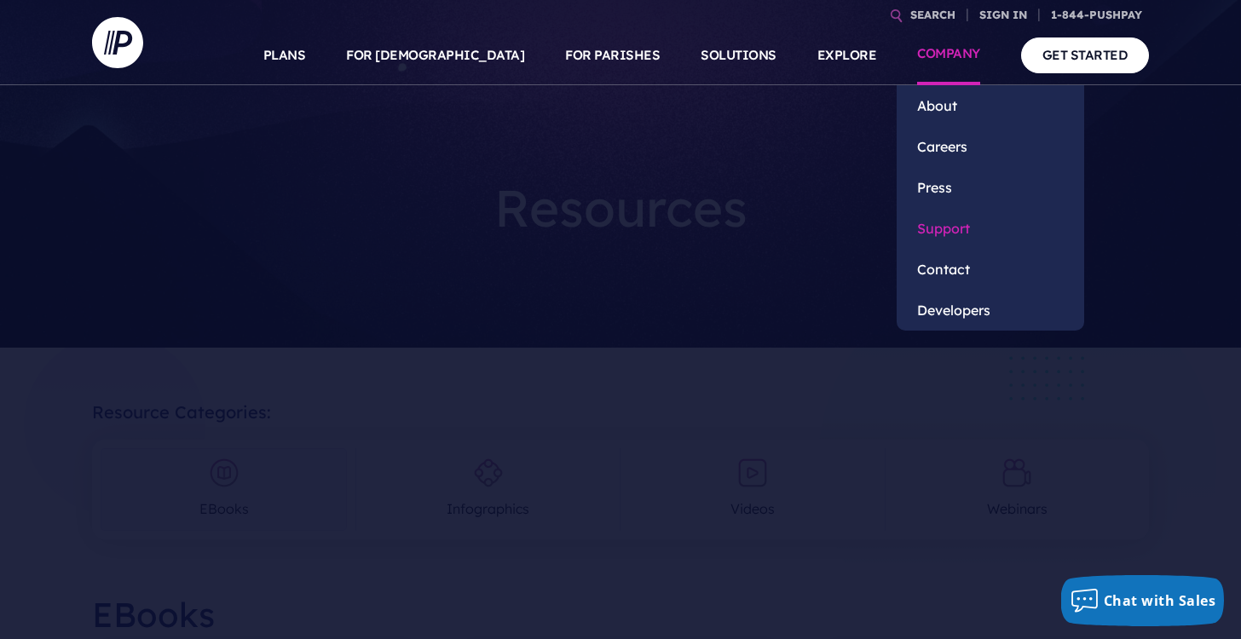
click at [932, 234] on link "Support" at bounding box center [991, 228] width 188 height 41
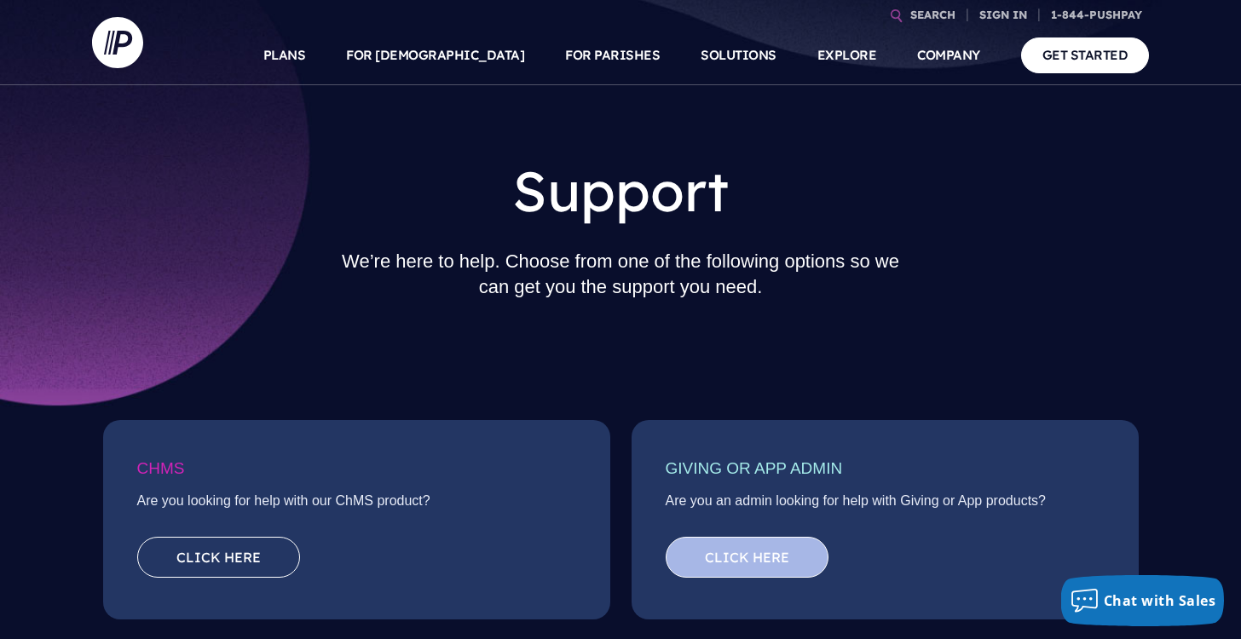
click at [724, 567] on link "Click here" at bounding box center [747, 557] width 163 height 41
